Goal: Information Seeking & Learning: Learn about a topic

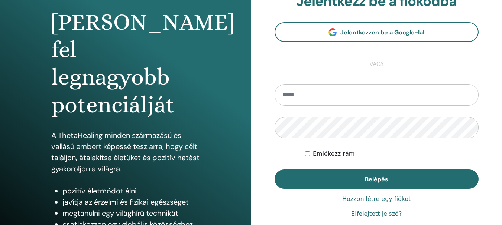
scroll to position [74, 0]
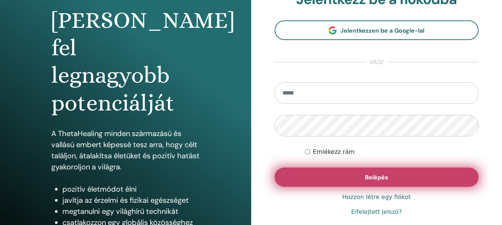
type input "**********"
click at [365, 180] on span "Belépés" at bounding box center [376, 178] width 23 height 8
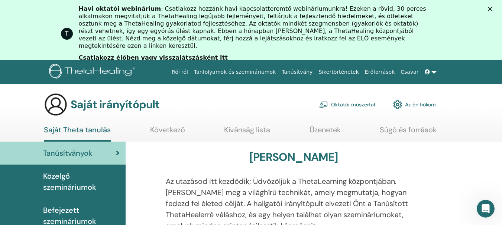
click at [263, 69] on font "Tanfolyamok és szemináriumok" at bounding box center [235, 72] width 82 height 6
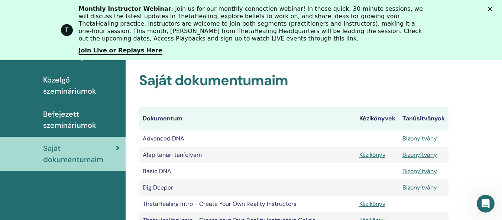
scroll to position [129, 0]
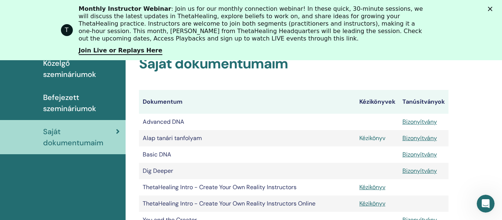
click at [369, 140] on link "Kézikönyv" at bounding box center [372, 138] width 26 height 8
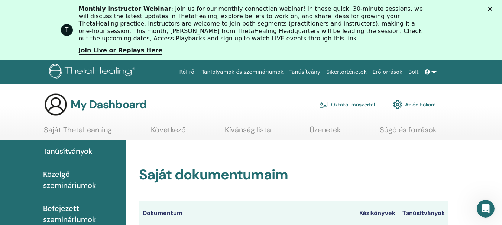
click at [492, 10] on icon "Bezárás" at bounding box center [490, 9] width 4 height 4
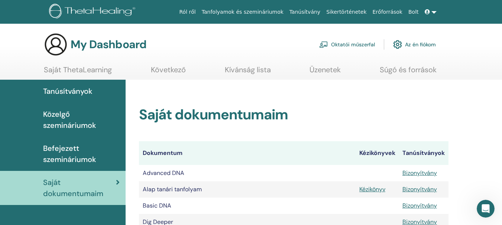
click at [76, 115] on span "Közelgő szemináriumok" at bounding box center [81, 120] width 77 height 22
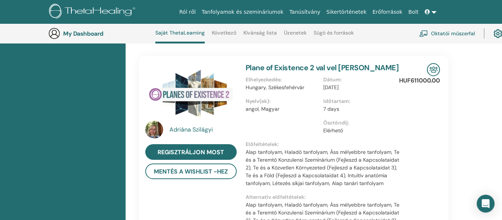
scroll to position [577, 0]
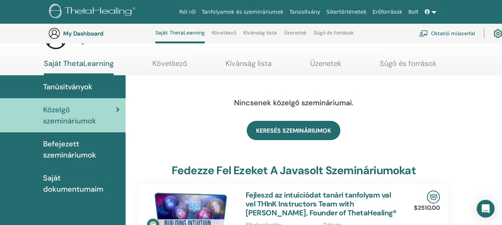
scroll to position [0, 0]
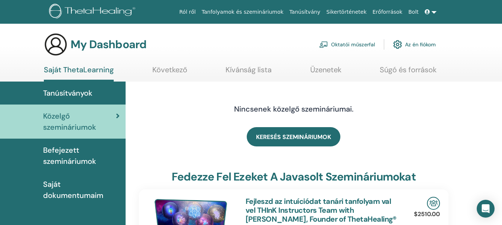
click at [251, 9] on link "Tanfolyamok és szemináriumok" at bounding box center [243, 12] width 88 height 14
click at [55, 91] on span "Tanúsítványok" at bounding box center [67, 93] width 49 height 11
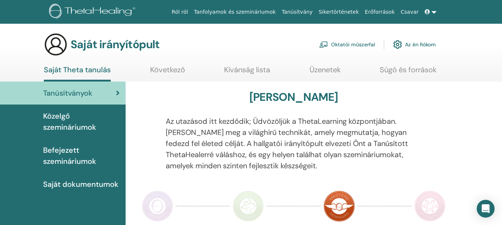
click at [276, 12] on font "Tanfolyamok és szemináriumok" at bounding box center [235, 12] width 82 height 6
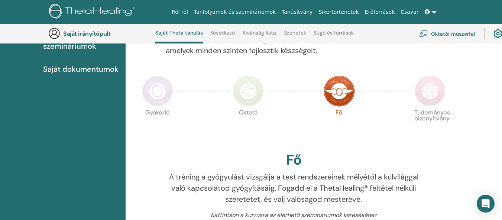
scroll to position [131, 0]
